Goal: Information Seeking & Learning: Compare options

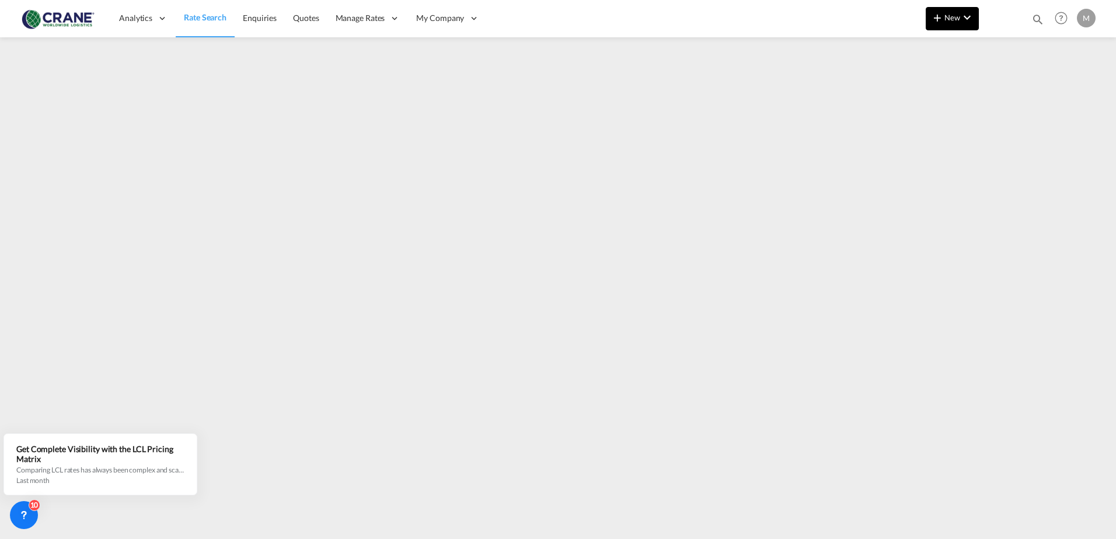
click at [946, 14] on span "New" at bounding box center [952, 17] width 44 height 9
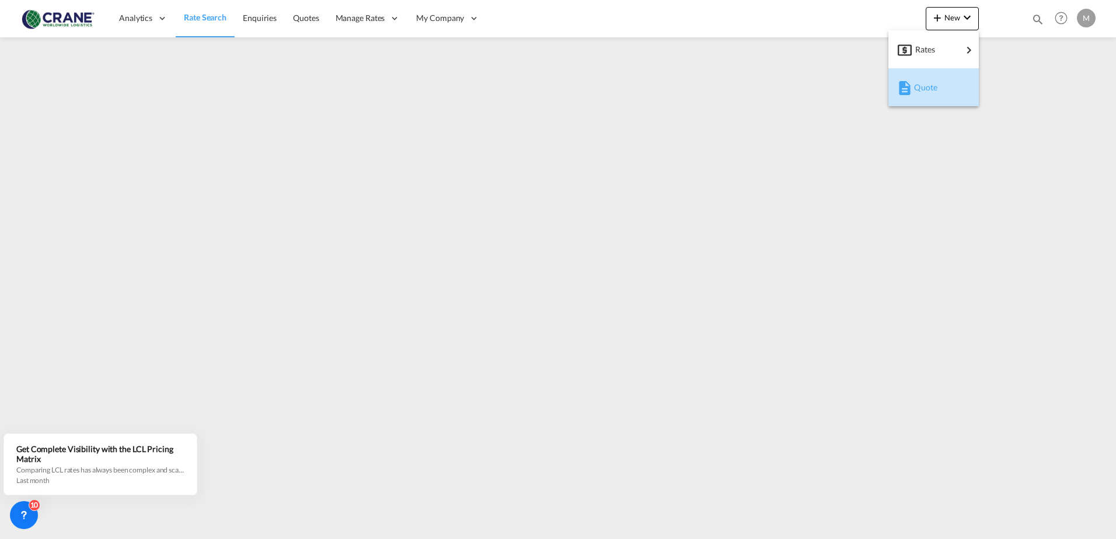
click at [926, 91] on span "Quote" at bounding box center [920, 87] width 13 height 23
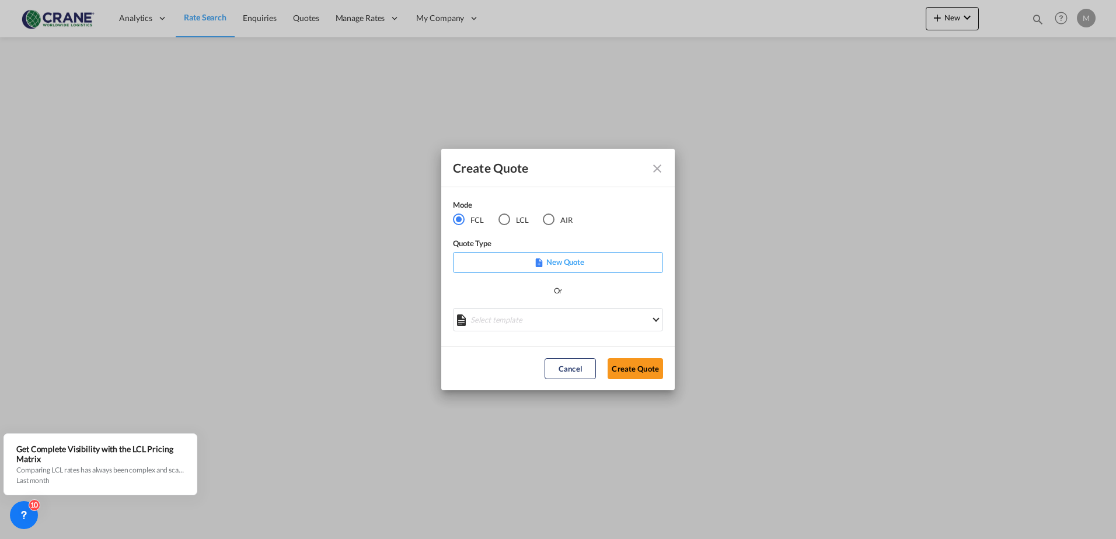
click at [655, 168] on md-icon "Close dialog" at bounding box center [657, 169] width 14 height 14
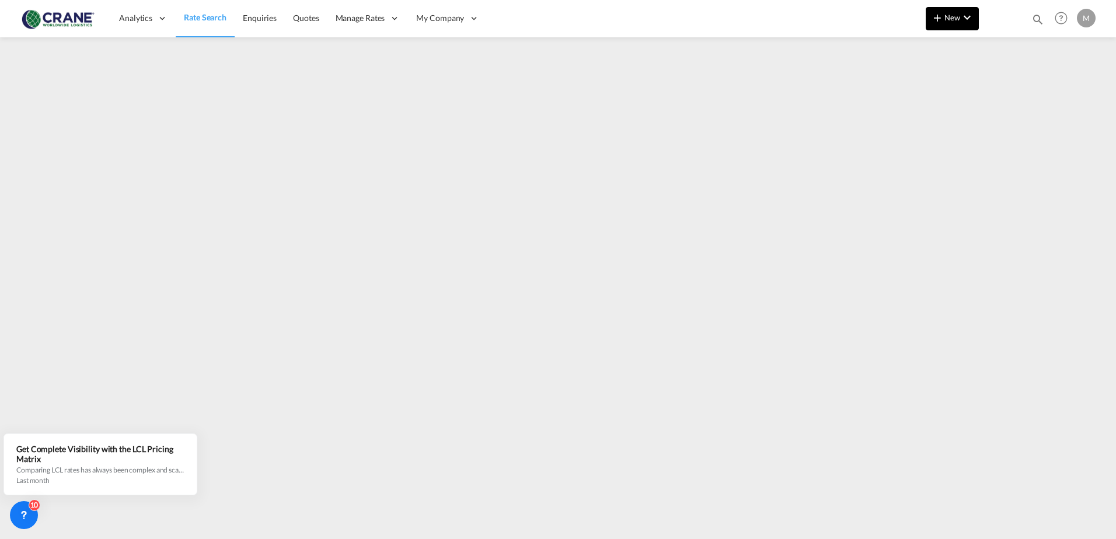
click at [943, 16] on md-icon "icon-plus 400-fg" at bounding box center [937, 18] width 14 height 14
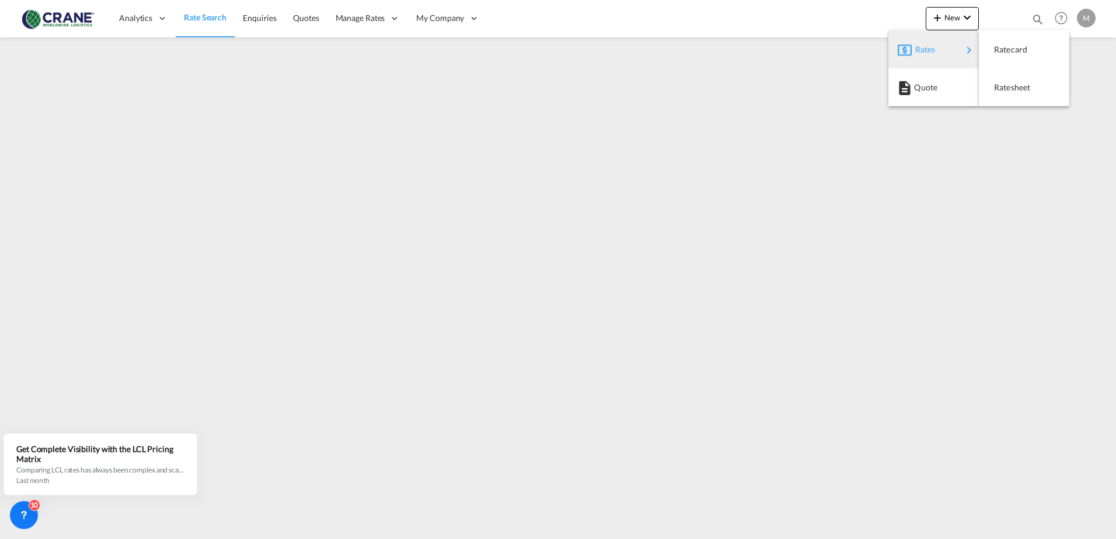
click at [924, 44] on span "Rates" at bounding box center [922, 49] width 14 height 23
click at [670, 107] on md-backdrop at bounding box center [558, 269] width 1116 height 539
click at [209, 21] on span "Rate Search" at bounding box center [205, 17] width 43 height 10
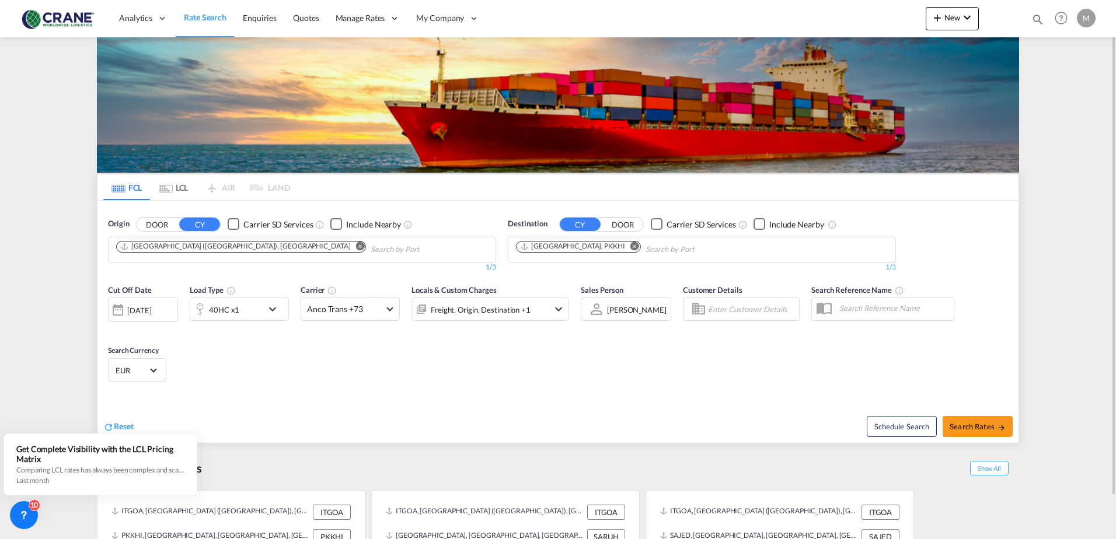
click at [233, 228] on div "Checkbox No Ink" at bounding box center [234, 224] width 12 height 12
click at [651, 222] on div "Checkbox No Ink" at bounding box center [657, 224] width 12 height 12
click at [348, 247] on button "Remove" at bounding box center [357, 248] width 18 height 12
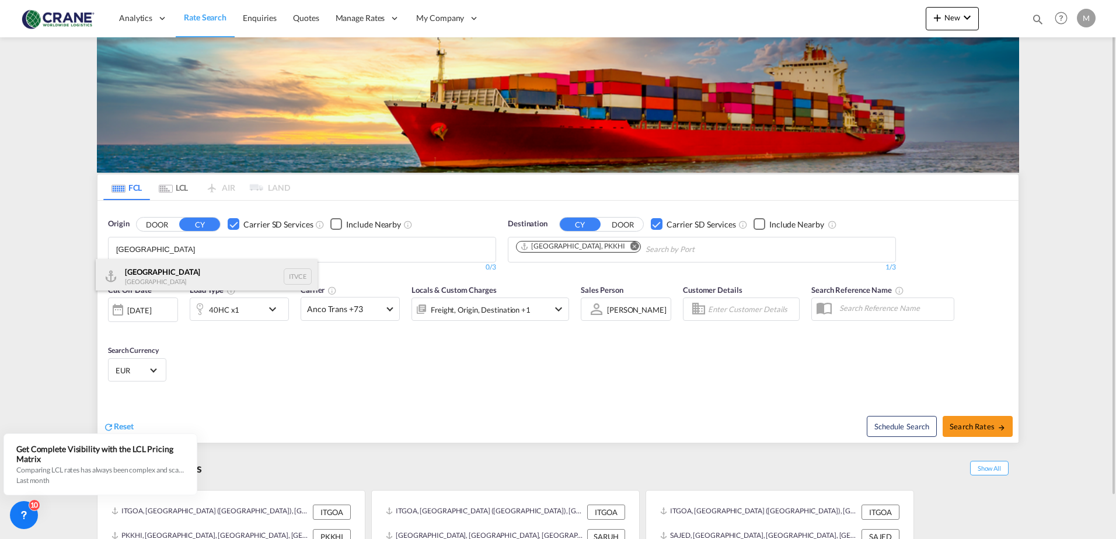
type input "[GEOGRAPHIC_DATA]"
click at [159, 274] on div "Venezia [GEOGRAPHIC_DATA] ITVCE" at bounding box center [207, 276] width 222 height 35
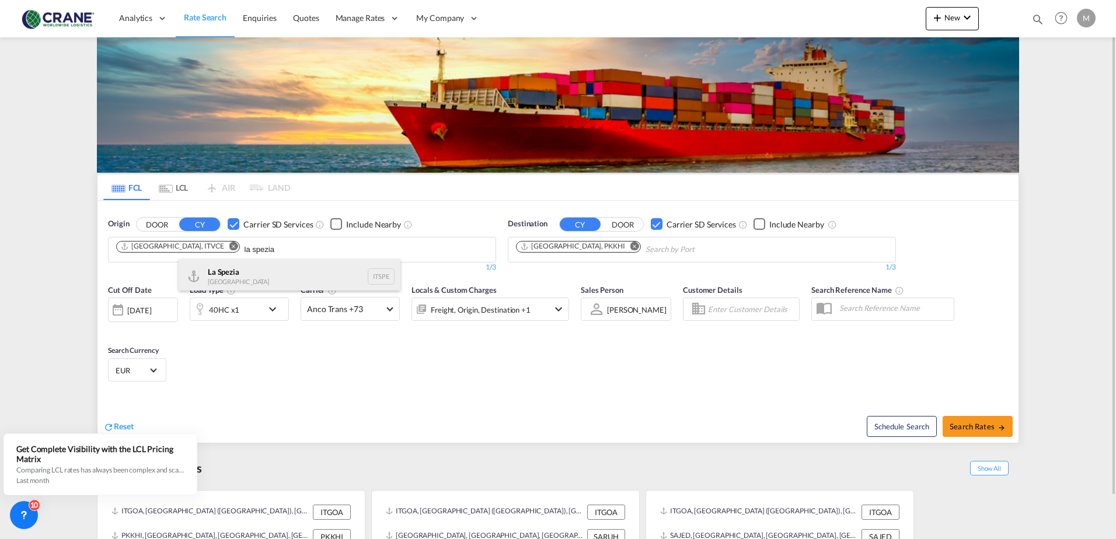
type input "la spezia"
click at [212, 274] on div "La Spezia [GEOGRAPHIC_DATA] ITSPE" at bounding box center [290, 276] width 222 height 35
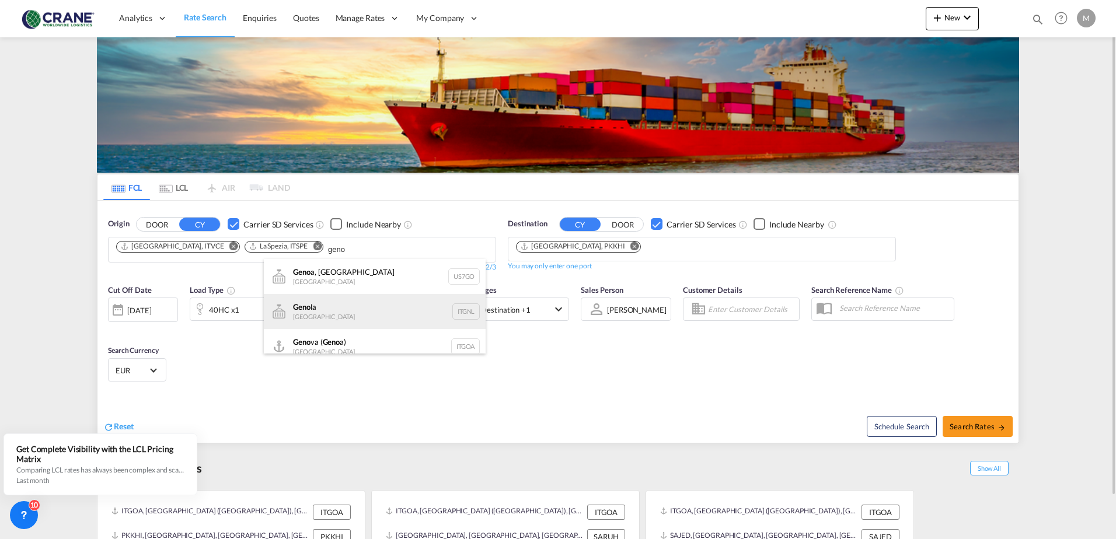
scroll to position [11, 0]
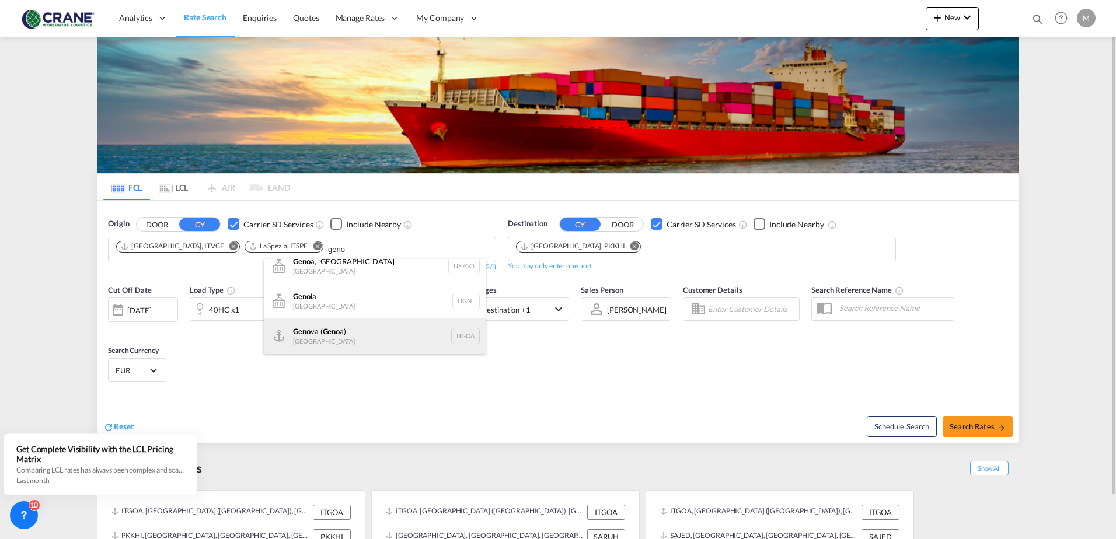
type input "geno"
click at [317, 338] on div "Geno va ( Geno a) [GEOGRAPHIC_DATA] ITGOA" at bounding box center [375, 336] width 222 height 35
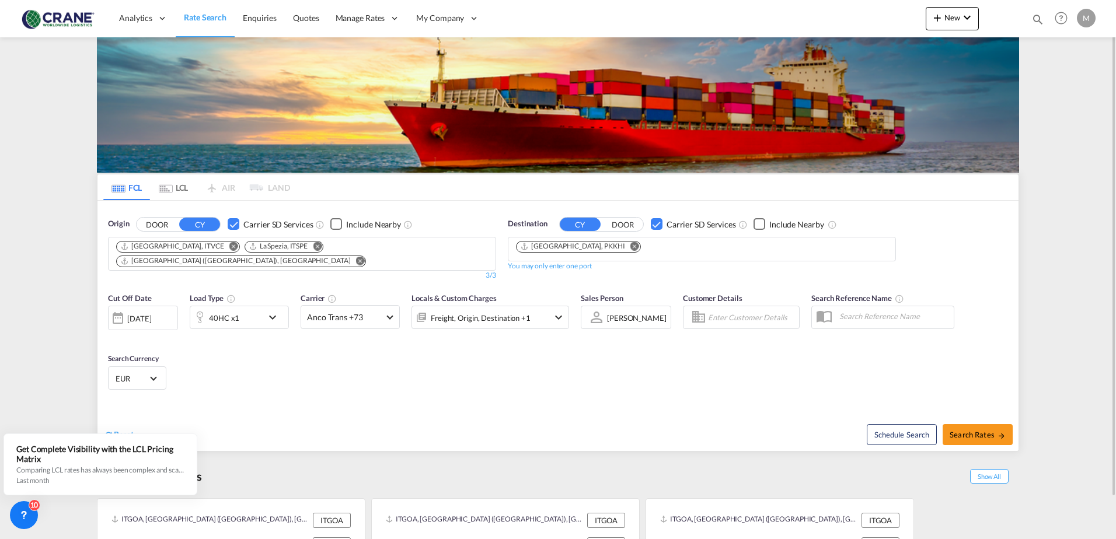
click at [630, 249] on md-icon "Remove" at bounding box center [634, 246] width 9 height 9
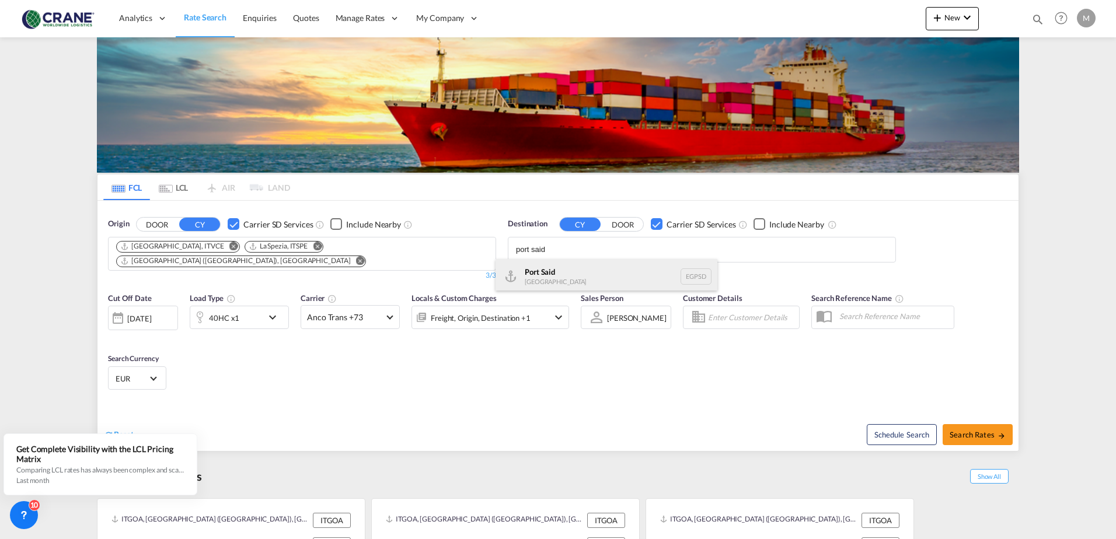
type input "port said"
click at [539, 269] on div "Port Said [GEOGRAPHIC_DATA] EGPSD" at bounding box center [606, 276] width 222 height 35
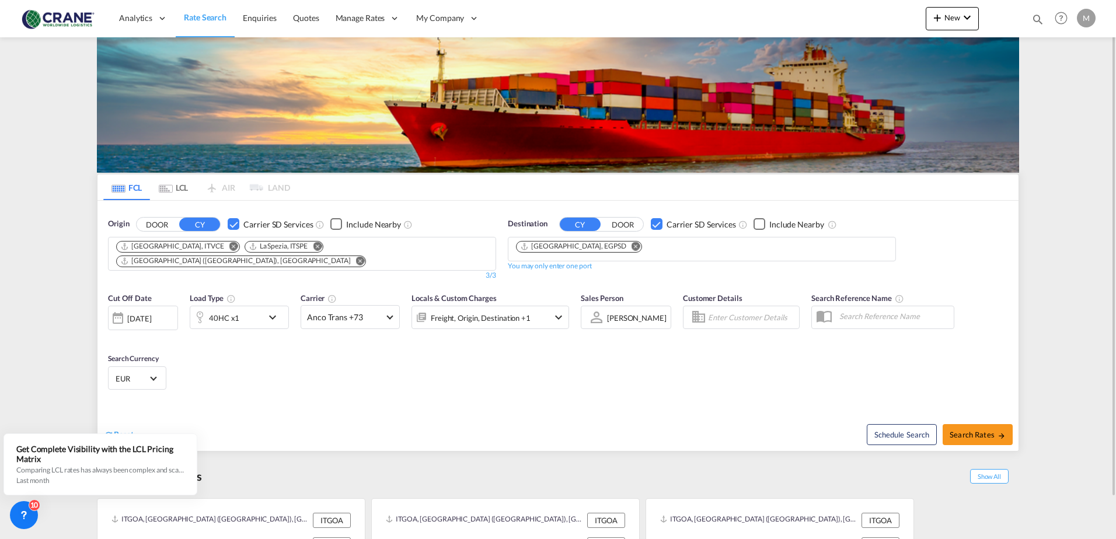
click at [275, 310] on md-icon "icon-chevron-down" at bounding box center [275, 317] width 20 height 14
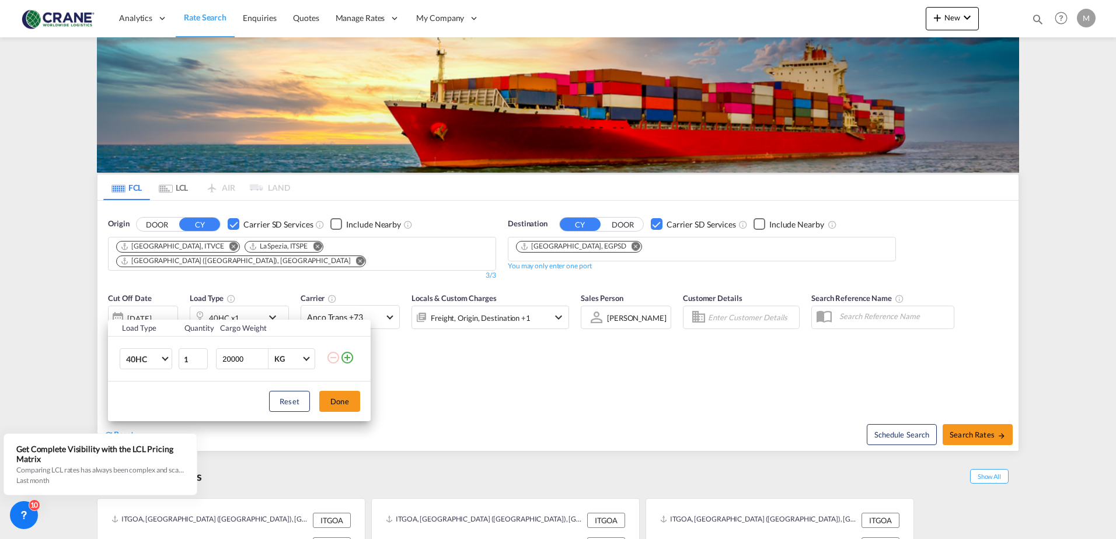
click at [351, 362] on md-icon "icon-plus-circle-outline" at bounding box center [347, 358] width 14 height 14
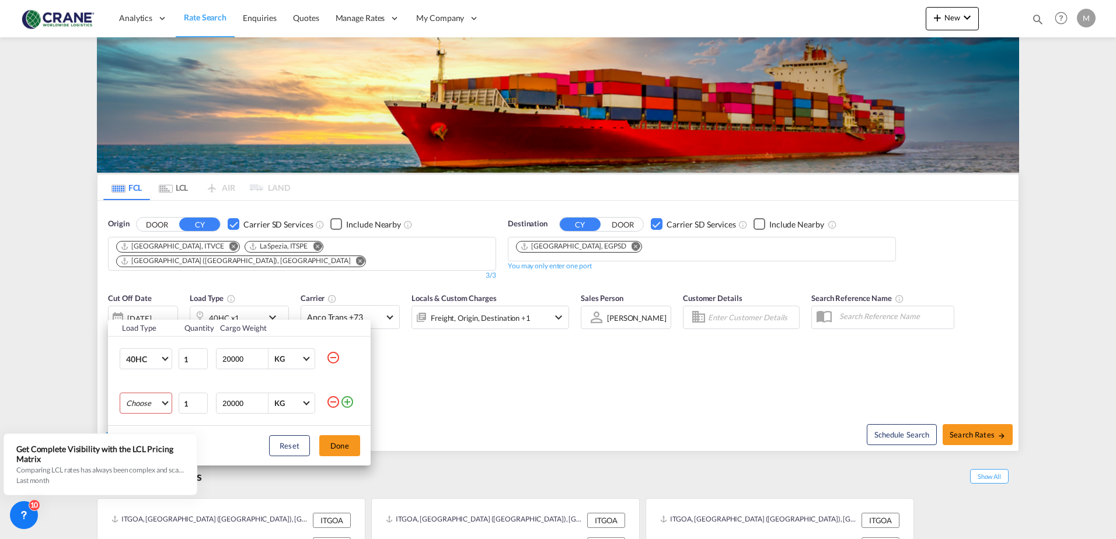
click at [165, 403] on md-select "Choose 20GP 40GP 40HC 45HC 20RE 40RE 40HR 20OT 40OT 20FR 40FR 40NR 20NR 45S 20T…" at bounding box center [146, 403] width 53 height 21
click at [161, 401] on md-option "20GP" at bounding box center [156, 398] width 79 height 28
click at [341, 446] on button "Done" at bounding box center [339, 445] width 41 height 21
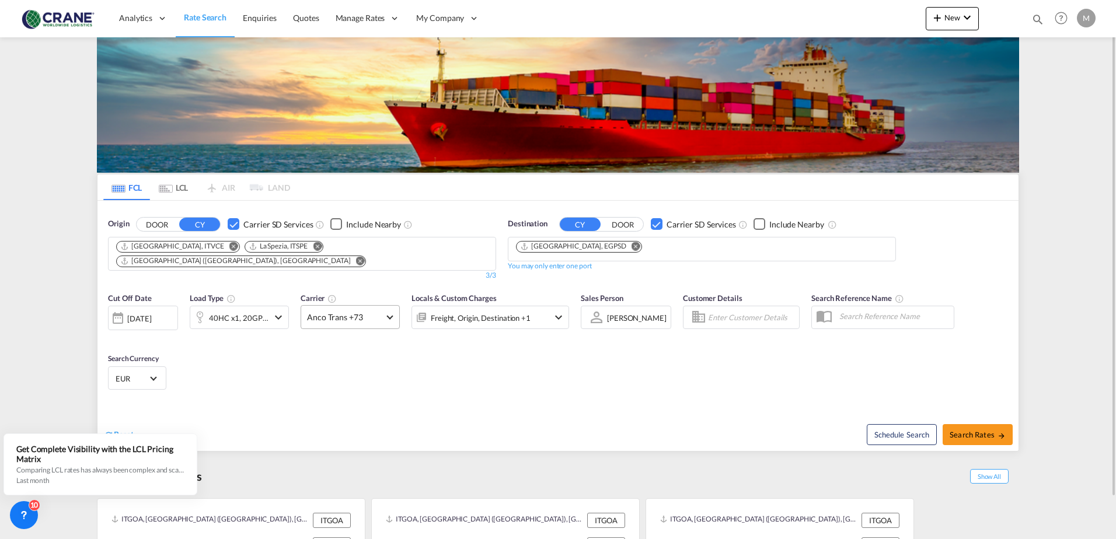
click at [393, 306] on md-select-value "Anco Trans +73" at bounding box center [350, 317] width 98 height 23
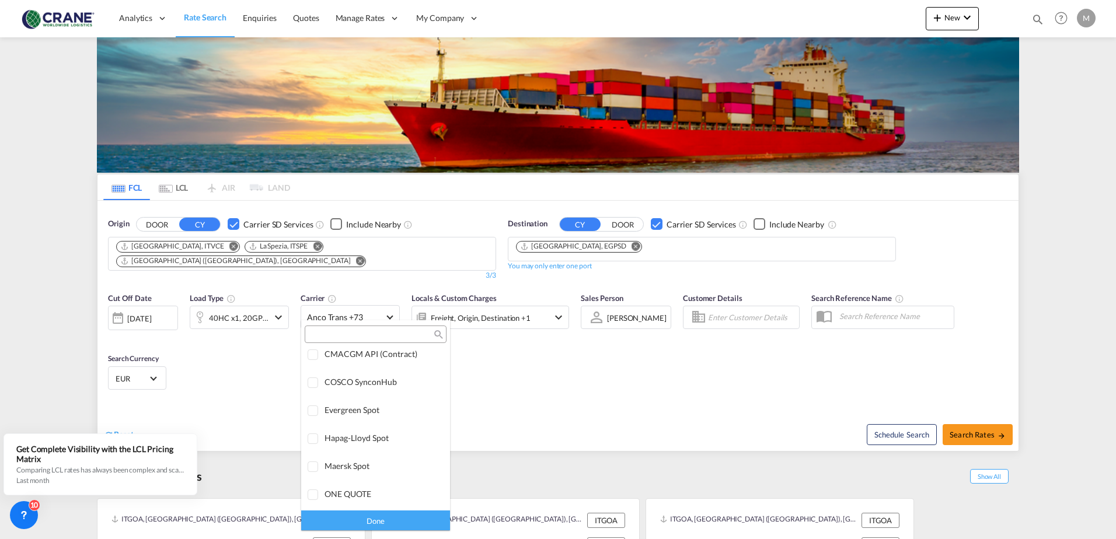
scroll to position [0, 0]
click at [403, 358] on div "Checkbox No Ink" at bounding box center [409, 361] width 12 height 12
click at [376, 518] on div "Done" at bounding box center [375, 520] width 149 height 20
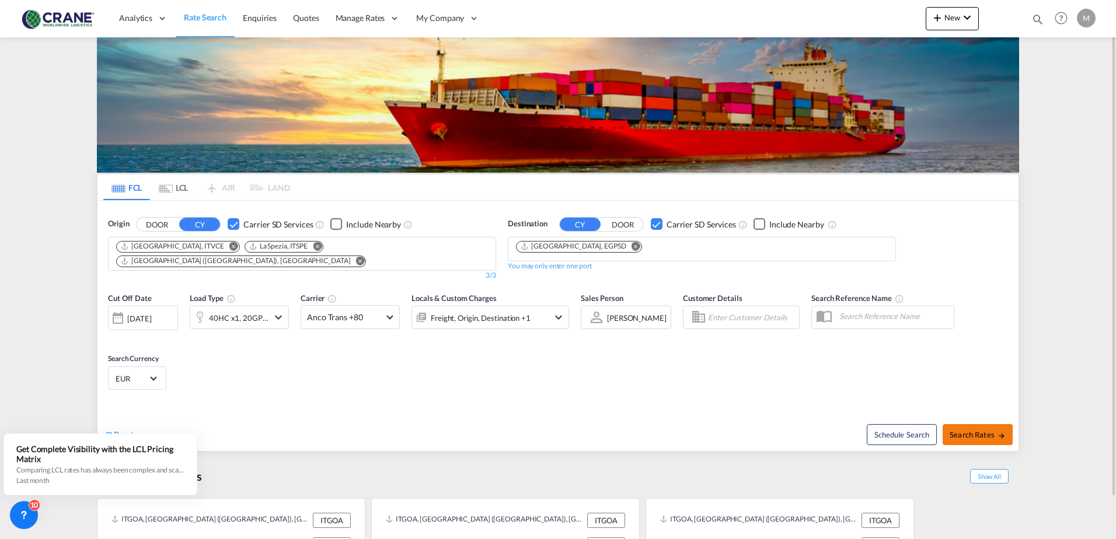
click at [958, 430] on span "Search Rates" at bounding box center [977, 434] width 56 height 9
type input "ITVCE,ITSPE,ITGOA to EGPSD / [DATE]"
